Goal: Navigation & Orientation: Find specific page/section

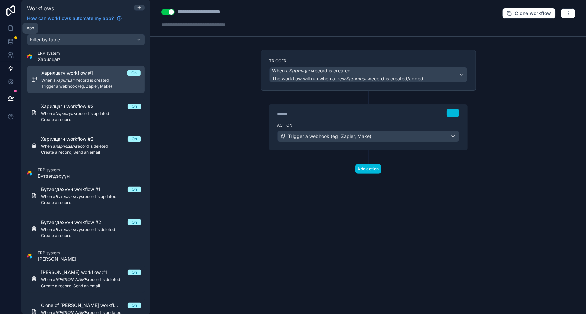
click at [17, 28] on link at bounding box center [10, 27] width 21 height 13
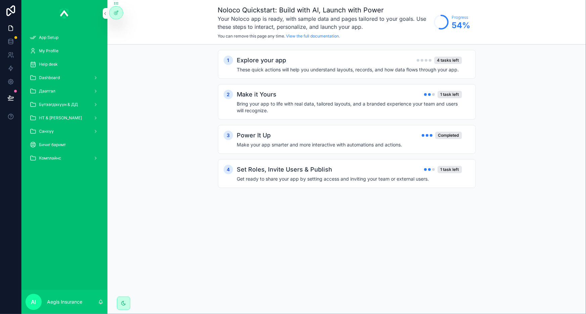
click at [59, 77] on span "Dashboard" at bounding box center [49, 77] width 21 height 5
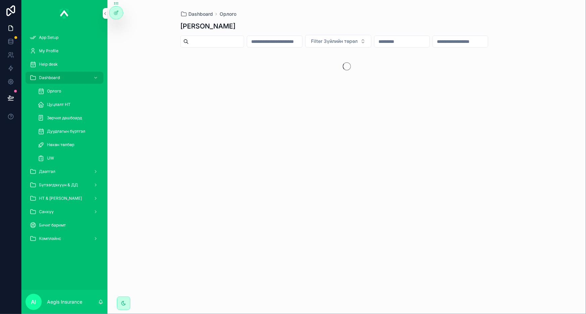
click at [57, 90] on span "Орлого" at bounding box center [54, 91] width 14 height 5
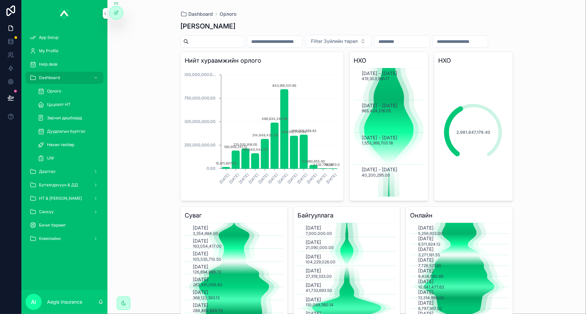
click at [68, 104] on span "Цуцлалт НТ" at bounding box center [58, 104] width 23 height 5
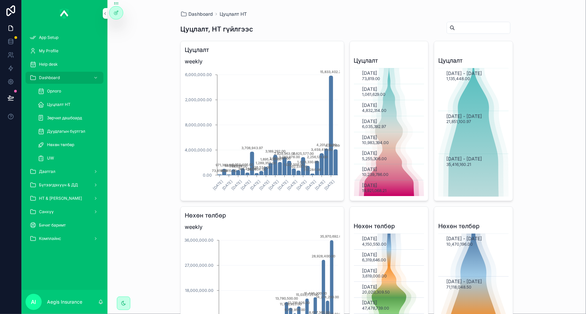
click at [60, 60] on div "Help desk" at bounding box center [65, 64] width 70 height 11
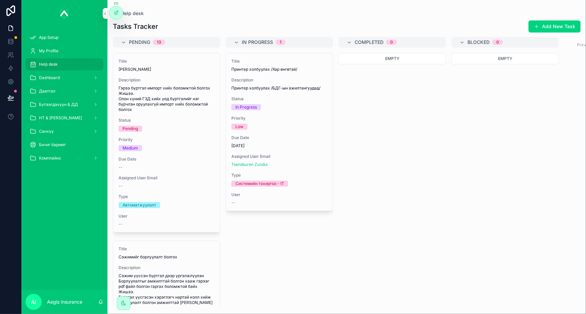
click at [382, 198] on div "Empty" at bounding box center [391, 179] width 107 height 253
